Goal: Transaction & Acquisition: Subscribe to service/newsletter

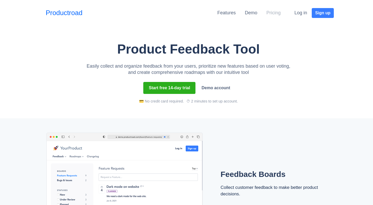
click at [275, 11] on link "Pricing" at bounding box center [274, 12] width 14 height 5
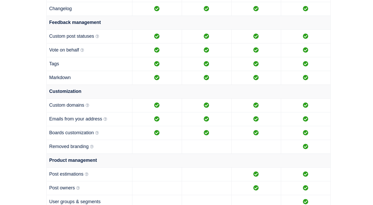
scroll to position [316, 0]
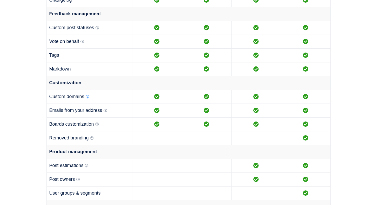
click at [89, 97] on icon at bounding box center [88, 97] width 4 height 4
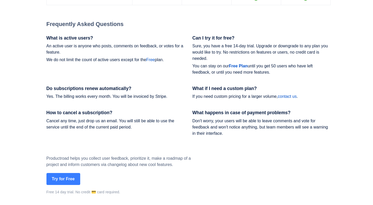
scroll to position [700, 0]
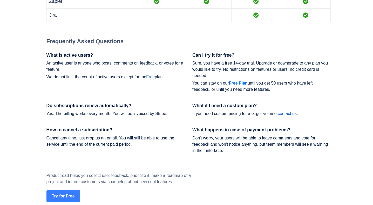
click at [235, 85] on strong "Free Plan" at bounding box center [238, 83] width 19 height 4
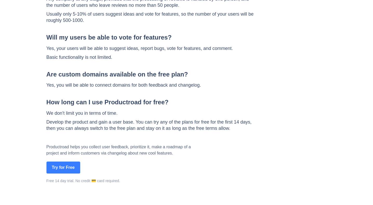
scroll to position [160, 0]
